Goal: Information Seeking & Learning: Learn about a topic

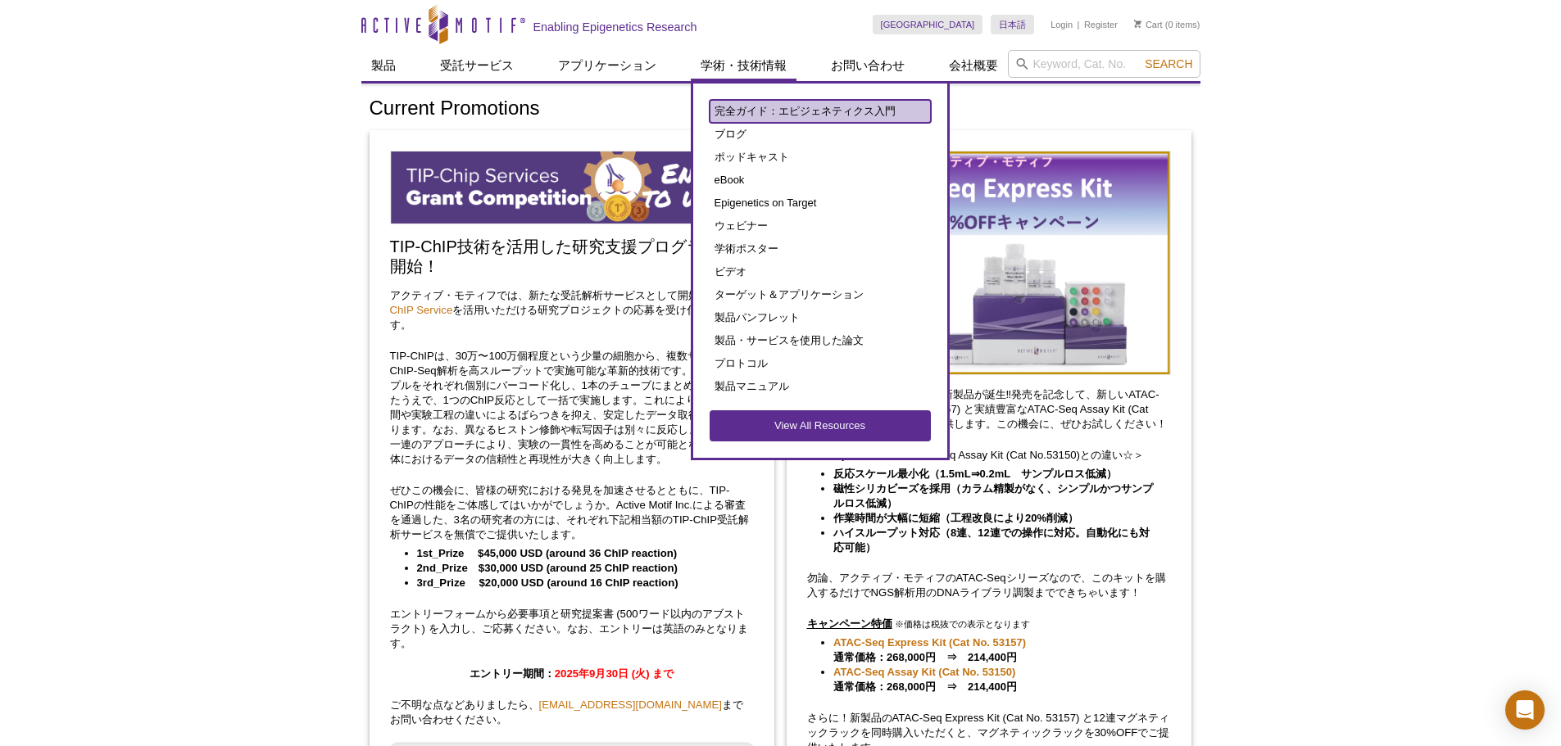
click at [729, 100] on link "完全ガイド：エピジェネティクス入門" at bounding box center [819, 111] width 221 height 23
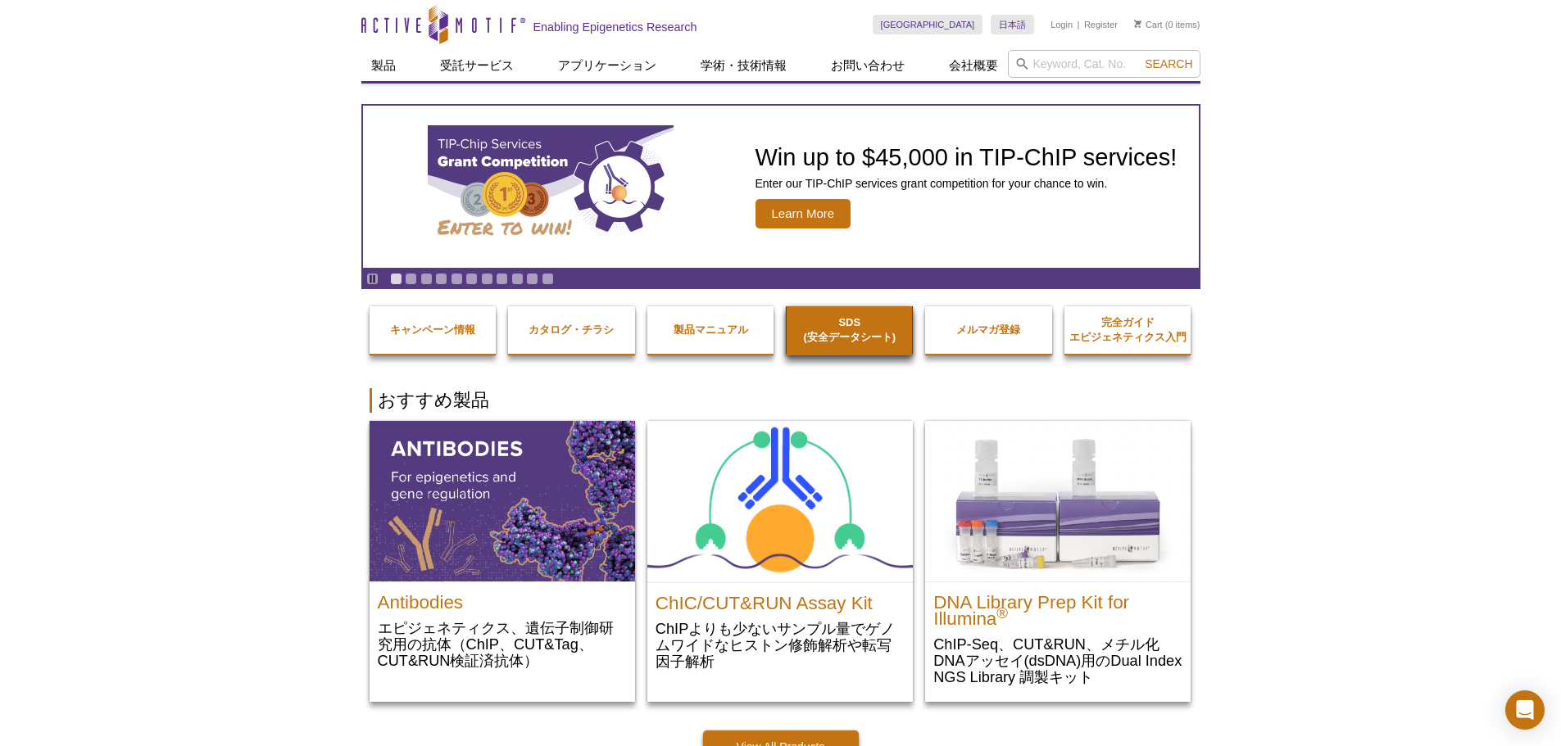
click at [812, 334] on strong "SDS (安全データシート)" at bounding box center [849, 329] width 93 height 27
